Goal: Transaction & Acquisition: Purchase product/service

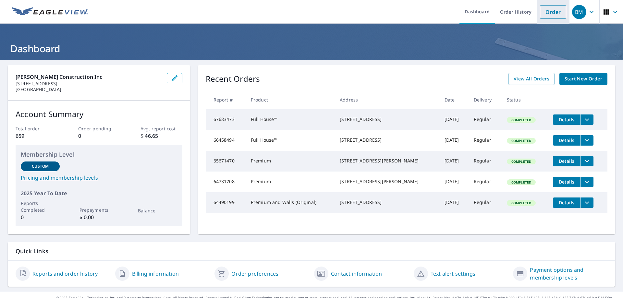
click at [547, 15] on link "Order" at bounding box center [553, 12] width 26 height 14
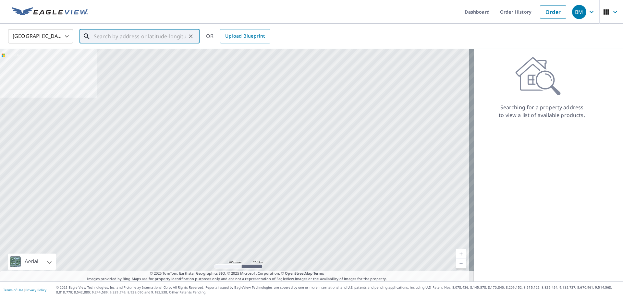
click at [127, 39] on input "text" at bounding box center [140, 36] width 92 height 18
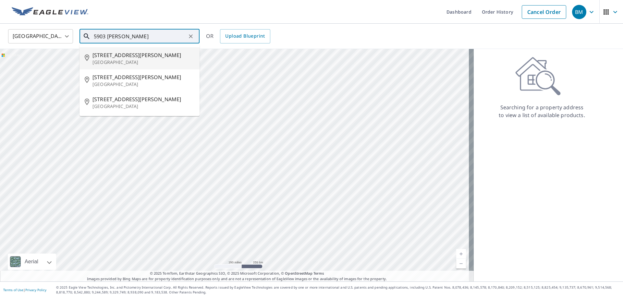
drag, startPoint x: 126, startPoint y: 56, endPoint x: 123, endPoint y: 60, distance: 4.8
click at [126, 56] on span "[STREET_ADDRESS][PERSON_NAME]" at bounding box center [143, 55] width 102 height 8
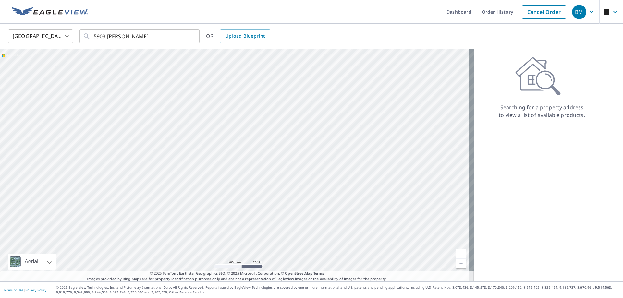
type input "[STREET_ADDRESS][PERSON_NAME]"
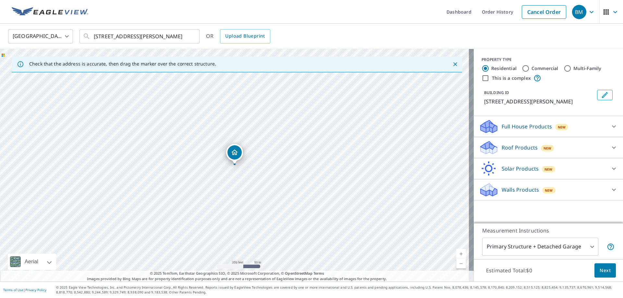
click at [513, 126] on p "Full House Products" at bounding box center [527, 127] width 50 height 8
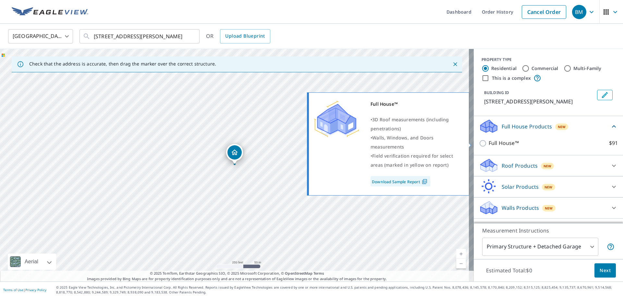
click at [479, 142] on input "Full House™ $91" at bounding box center [484, 144] width 10 height 8
checkbox input "true"
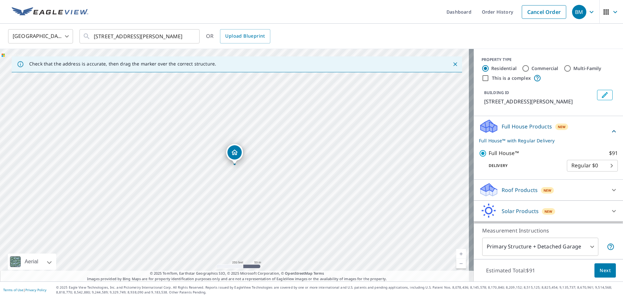
click at [600, 268] on span "Next" at bounding box center [605, 271] width 11 height 8
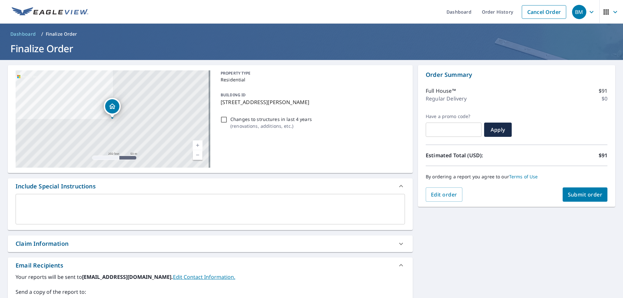
click at [579, 194] on span "Submit order" at bounding box center [585, 194] width 35 height 7
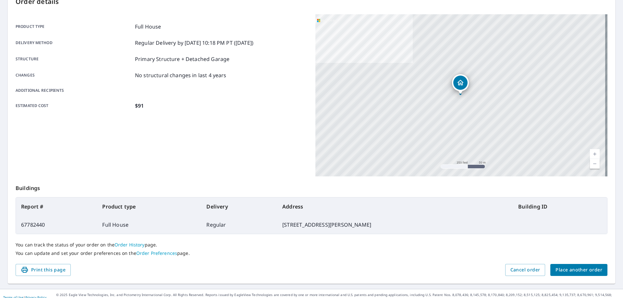
scroll to position [84, 0]
